Goal: Task Accomplishment & Management: Manage account settings

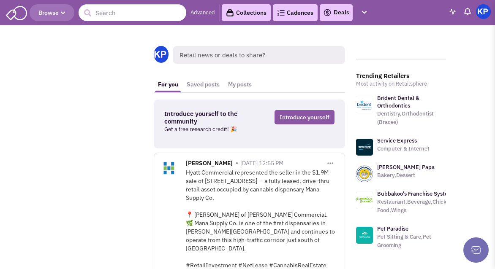
click at [339, 11] on link "Deals" at bounding box center [336, 13] width 26 height 10
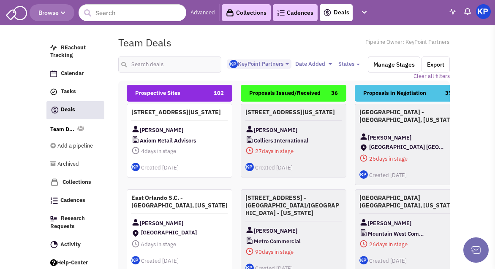
select select "1900"
select select
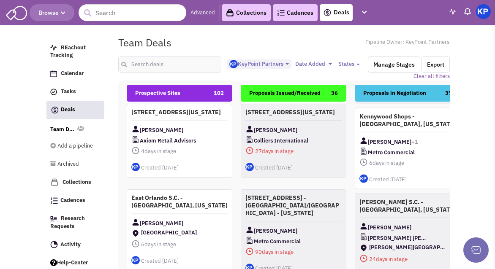
scroll to position [295, 0]
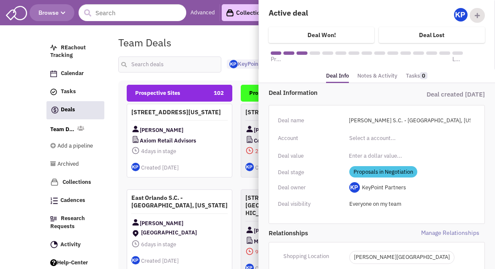
click at [370, 77] on link "Notes & Activity" at bounding box center [377, 76] width 40 height 12
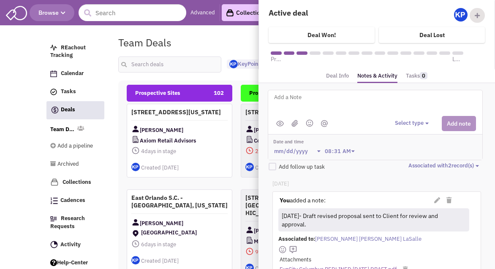
click at [359, 99] on textarea at bounding box center [377, 103] width 209 height 23
click at [408, 126] on button "Select type" at bounding box center [413, 123] width 36 height 8
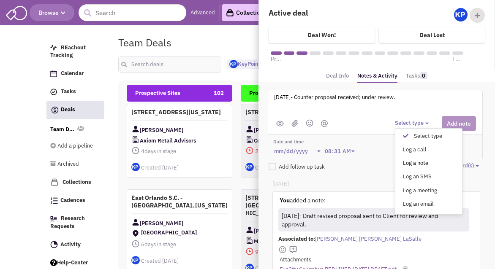
click at [414, 160] on div "Log a note" at bounding box center [407, 164] width 21 height 8
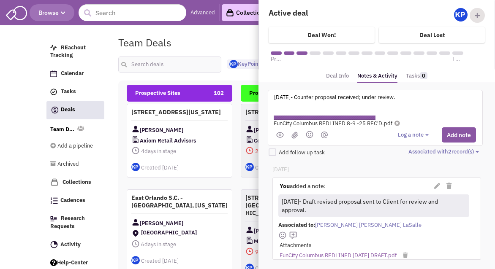
click at [419, 99] on textarea "[DATE]- Counter proposal received; under review." at bounding box center [377, 103] width 209 height 23
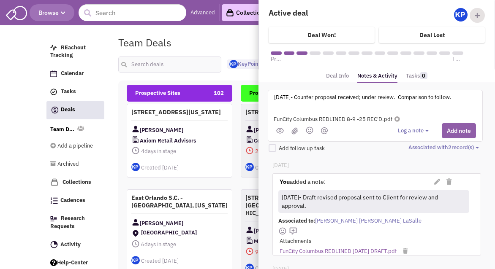
type textarea "[DATE]- Counter proposal received; under review. Comparison to follow."
click at [464, 123] on button "Add note" at bounding box center [459, 130] width 34 height 15
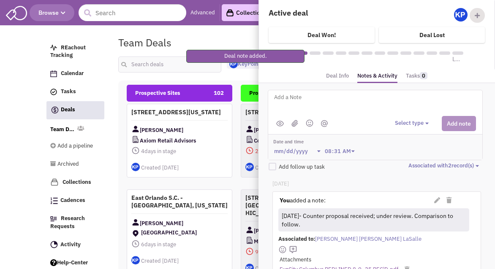
click at [350, 104] on textarea at bounding box center [377, 103] width 209 height 23
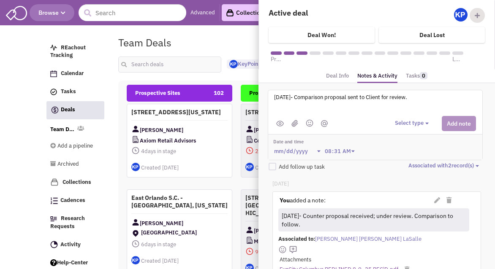
type textarea "[DATE]- Comparison proposal sent to Client for review."
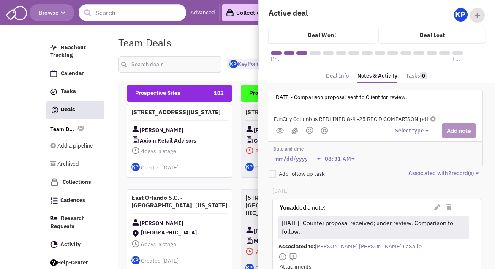
click at [412, 135] on div "Select type Select type" at bounding box center [435, 130] width 81 height 15
click at [410, 131] on button "Select type" at bounding box center [413, 131] width 36 height 8
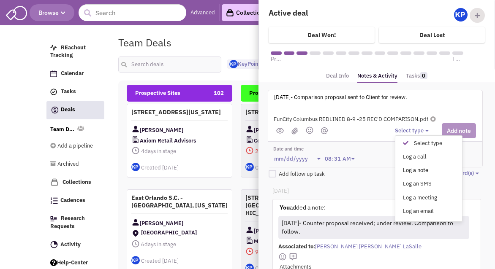
click at [418, 168] on div "Log a note" at bounding box center [407, 171] width 21 height 8
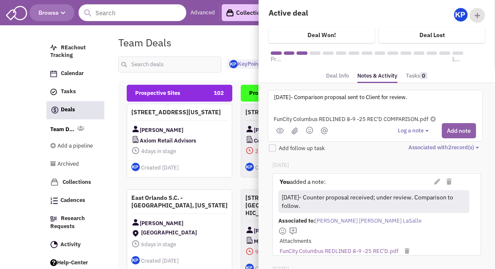
click at [458, 126] on button "Add note" at bounding box center [459, 130] width 34 height 15
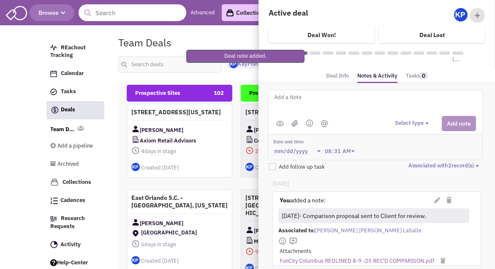
drag, startPoint x: 230, startPoint y: 38, endPoint x: 247, endPoint y: 37, distance: 16.5
click at [231, 38] on div "Team Deals Pipeline Owner: KeyPoint Partners" at bounding box center [284, 42] width 342 height 19
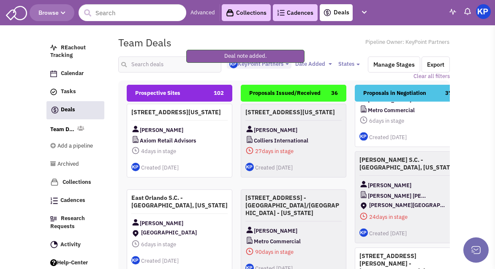
click at [480, 10] on img at bounding box center [483, 11] width 15 height 15
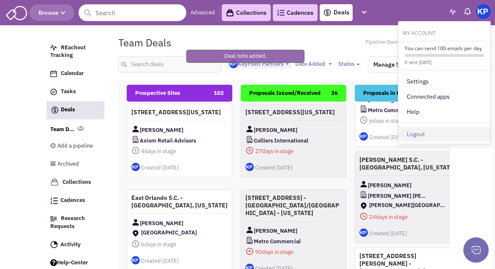
click at [419, 130] on link "Logout" at bounding box center [444, 134] width 92 height 15
